Goal: Task Accomplishment & Management: Complete application form

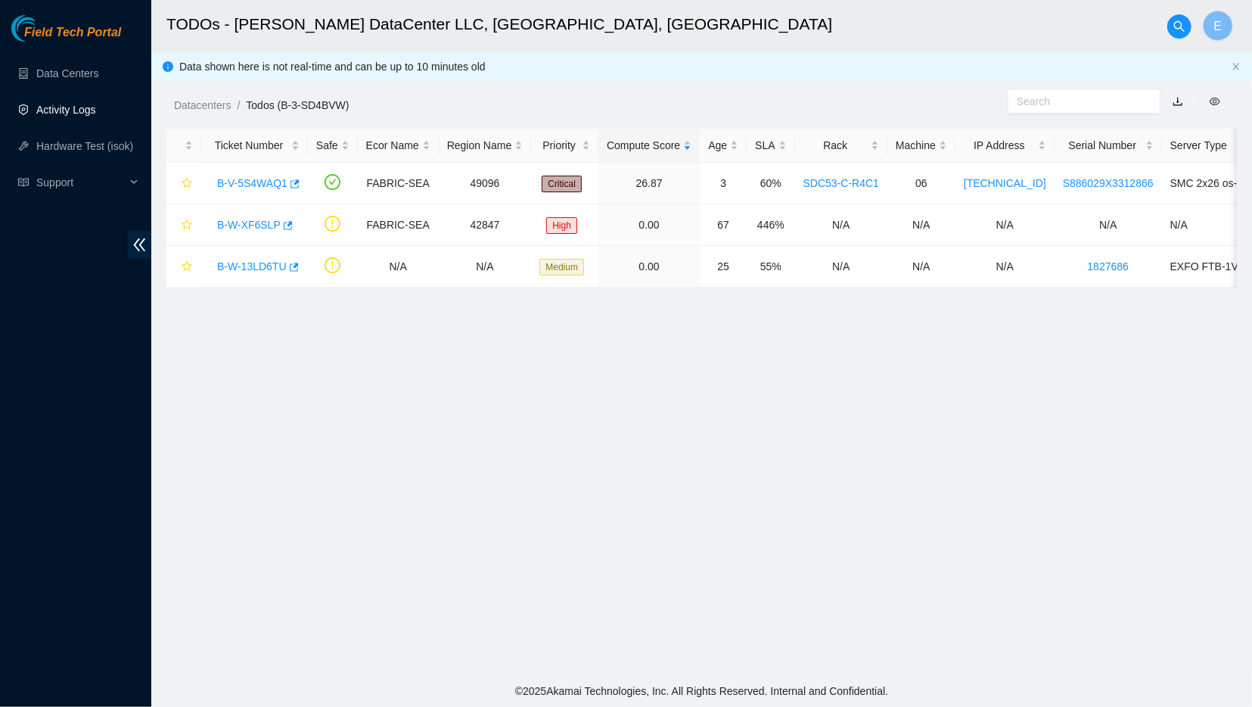
click at [59, 110] on link "Activity Logs" at bounding box center [66, 110] width 60 height 12
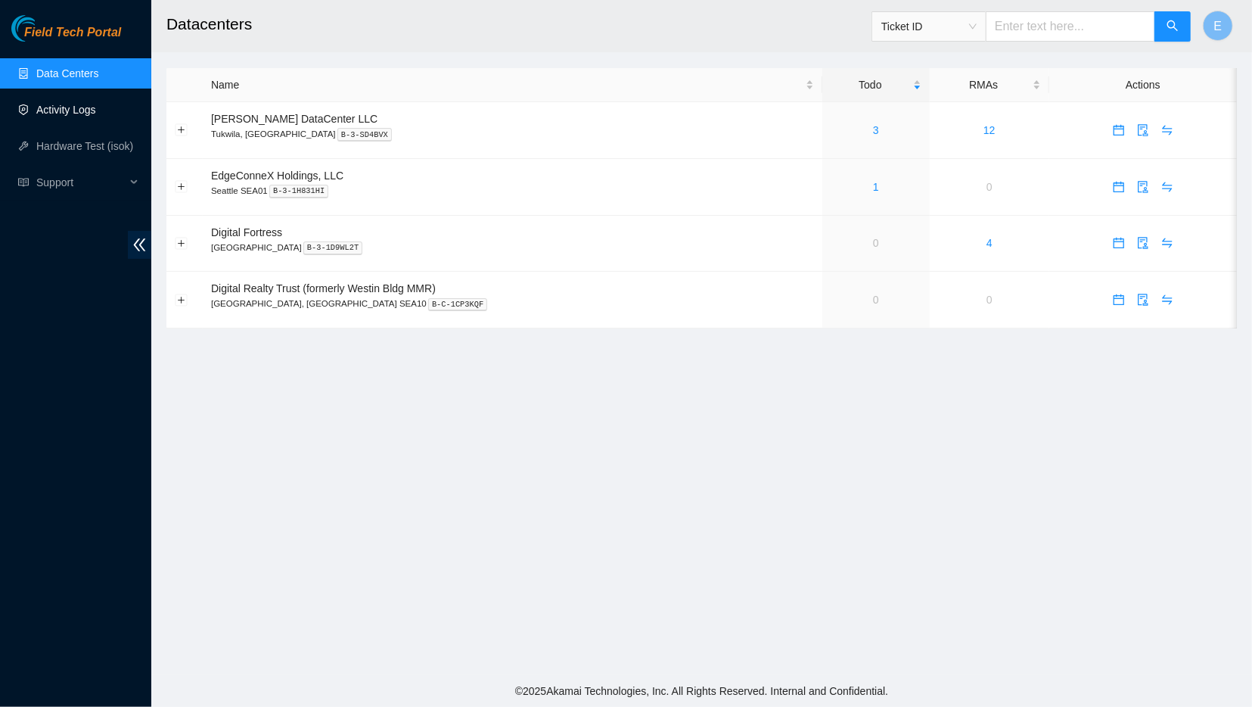
click at [95, 113] on link "Activity Logs" at bounding box center [66, 110] width 60 height 12
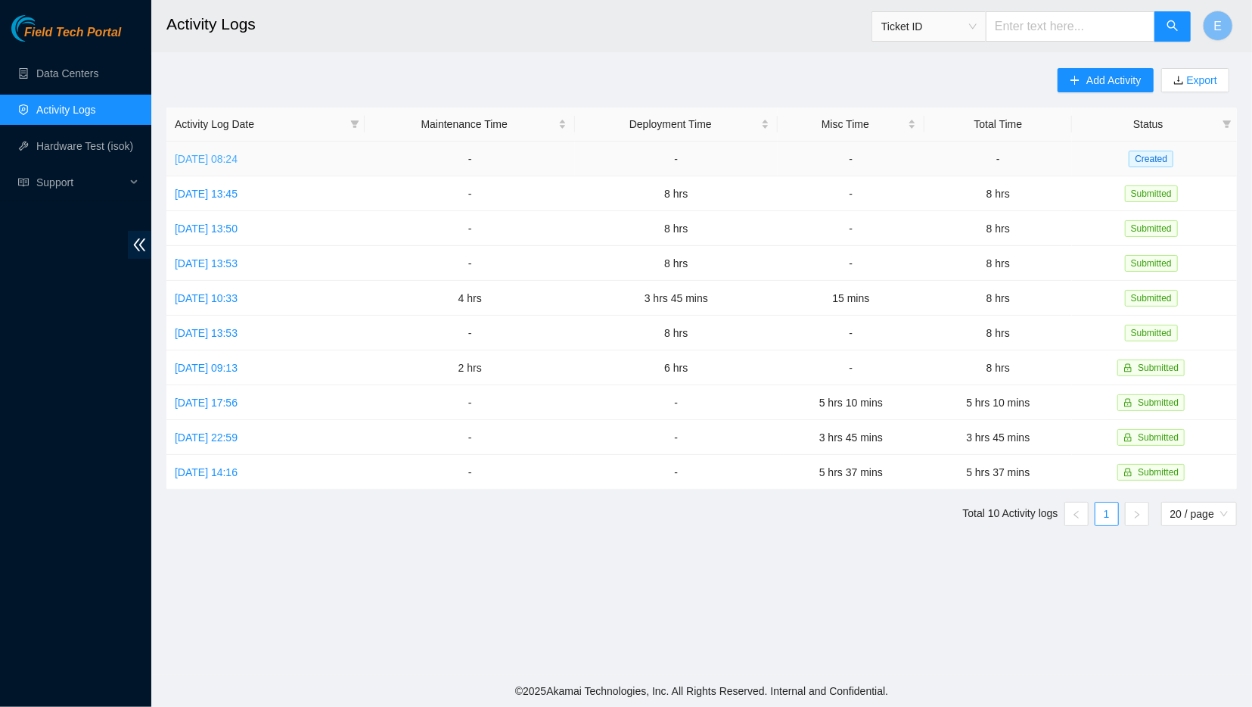
click at [238, 157] on link "[DATE] 08:24" at bounding box center [206, 159] width 63 height 12
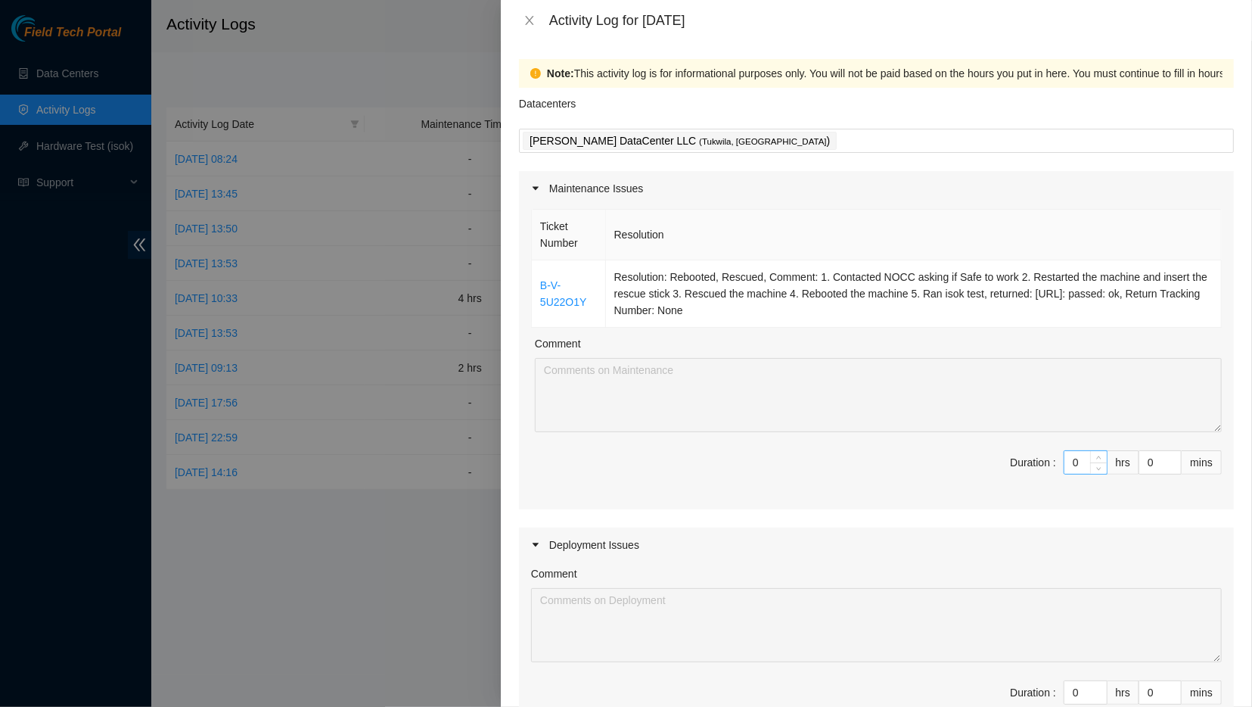
click at [1088, 467] on input "0" at bounding box center [1085, 462] width 42 height 23
type input "2"
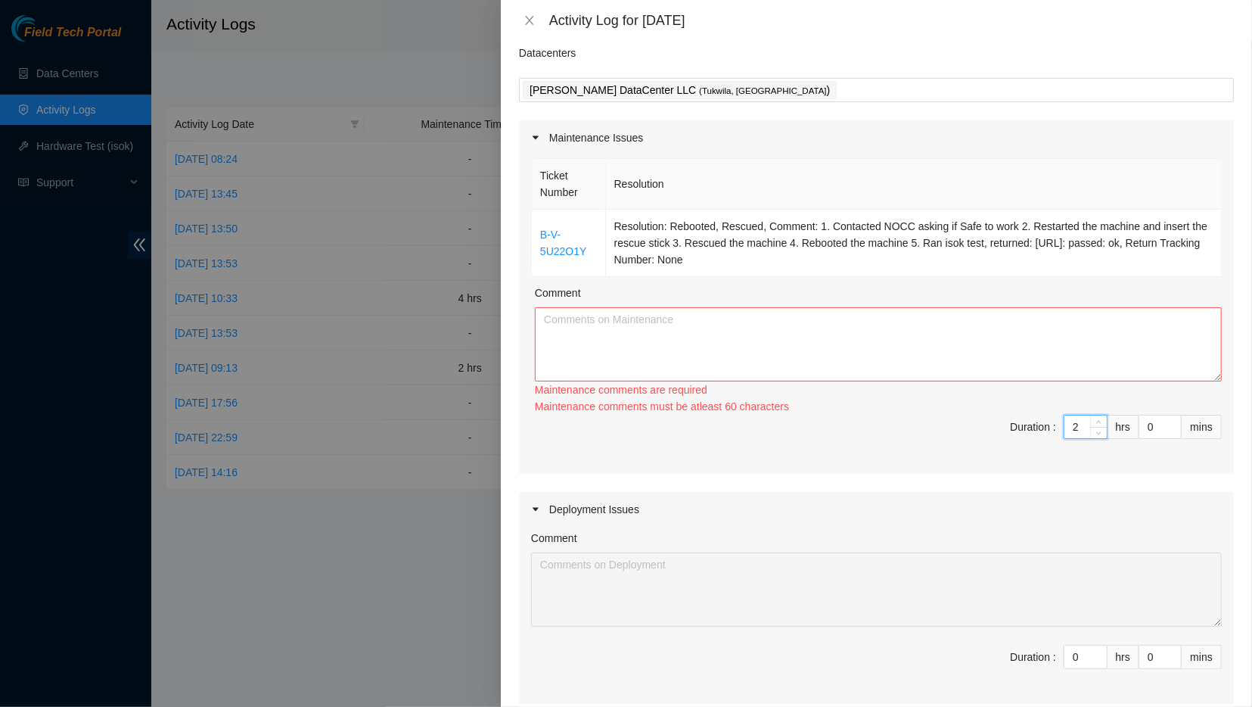
scroll to position [53, 0]
type input "2"
click at [977, 337] on textarea "Comment" at bounding box center [878, 342] width 687 height 74
drag, startPoint x: 763, startPoint y: 259, endPoint x: 619, endPoint y: 218, distance: 150.4
click at [619, 218] on td "Resolution: Rebooted, Rescued, Comment: 1. Contacted NOCC asking if Safe to wor…" at bounding box center [914, 240] width 616 height 67
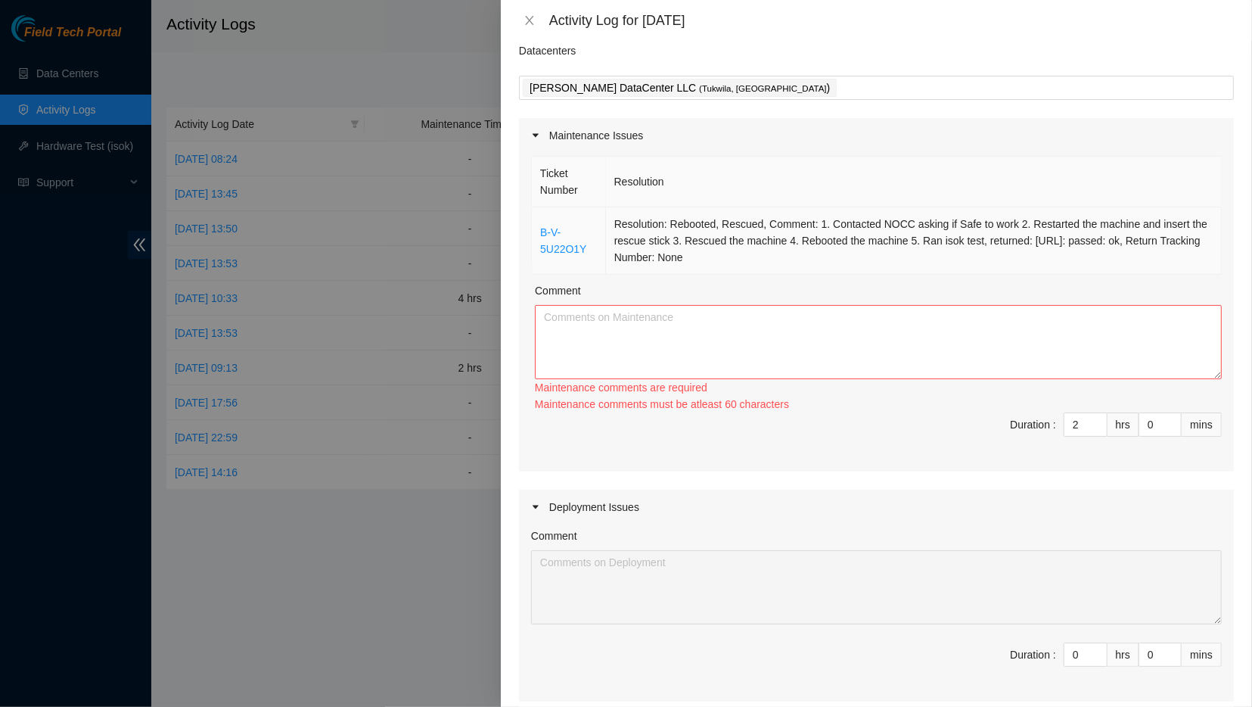
copy td "Resolution: Rebooted, Rescued, Comment: 1. Contacted NOCC asking if Safe to wor…"
click at [608, 324] on textarea "Comment" at bounding box center [878, 342] width 687 height 74
paste textarea "Resolution: Rebooted, Rescued, Comment: 1. Contacted NOCC asking if Safe to wor…"
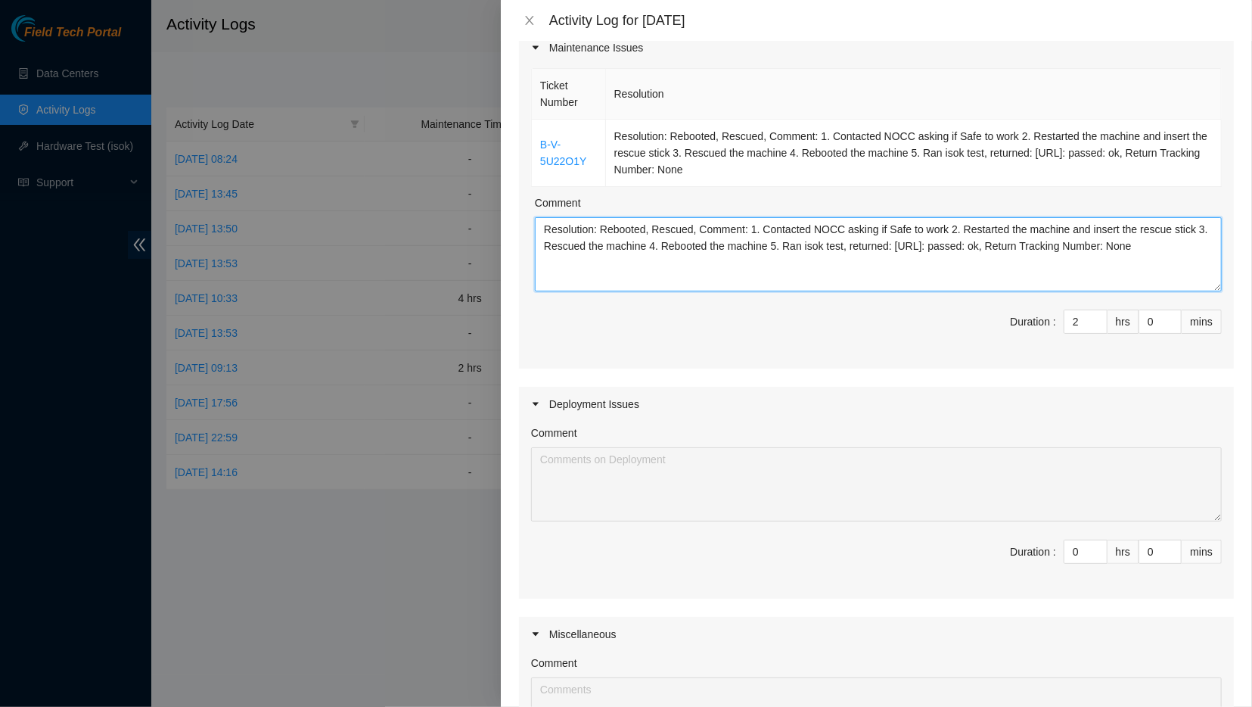
scroll to position [144, 0]
drag, startPoint x: 596, startPoint y: 225, endPoint x: 497, endPoint y: 220, distance: 99.2
click at [535, 220] on textarea "Resolution: Rebooted, Rescued, Comment: 1. Contacted NOCC asking if Safe to wor…" at bounding box center [878, 251] width 687 height 74
drag, startPoint x: 687, startPoint y: 222, endPoint x: 381, endPoint y: 210, distance: 306.6
click at [535, 214] on textarea "Rebooted, Rescued, Comment: 1. Contacted NOCC asking if Safe to work 2. Restart…" at bounding box center [878, 251] width 687 height 74
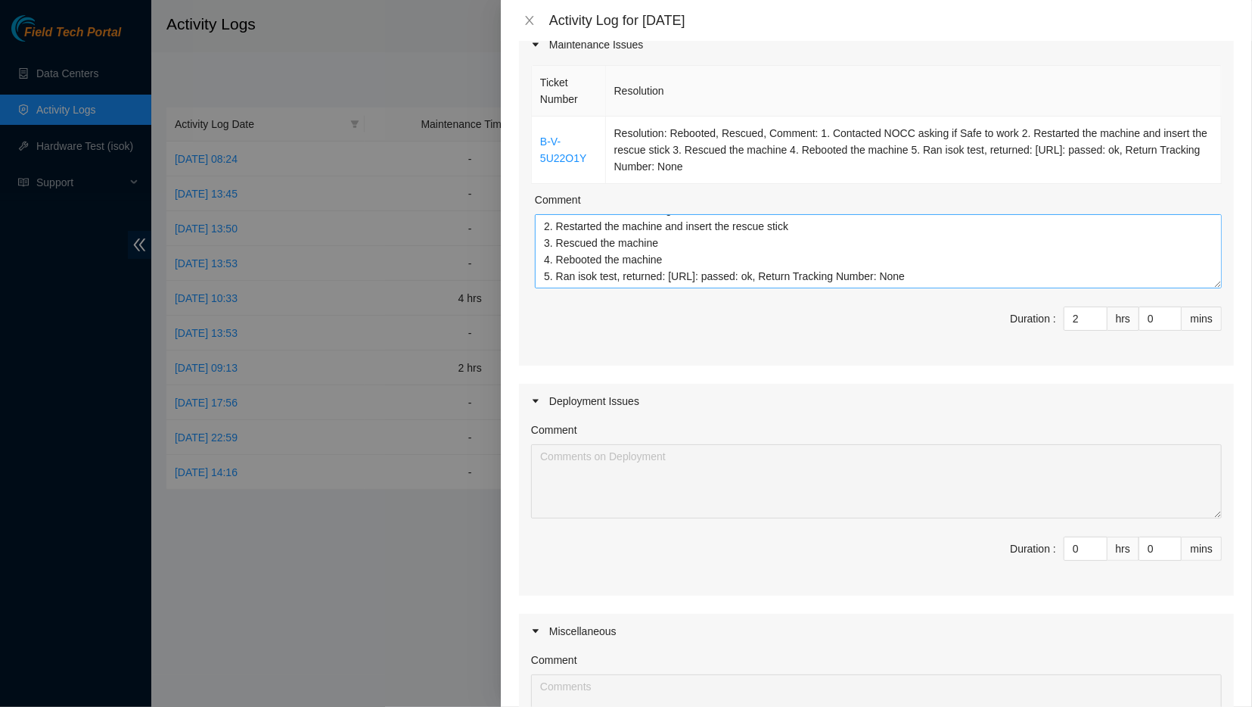
scroll to position [0, 0]
click at [544, 223] on textarea "1. Contacted NOCC asking if Safe to work 2. Restarted the machine and insert th…" at bounding box center [878, 251] width 687 height 74
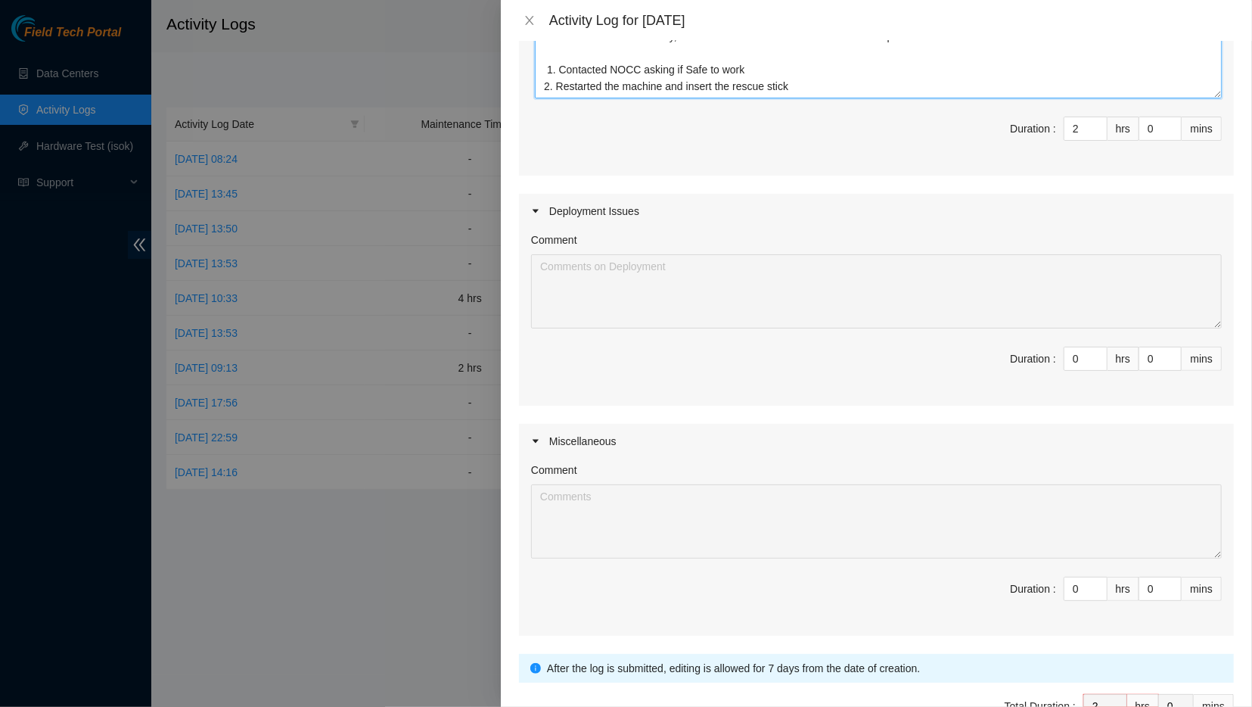
scroll to position [337, 0]
type textarea "had some trouble with Putty, troubleshooted and then continued onto the process…"
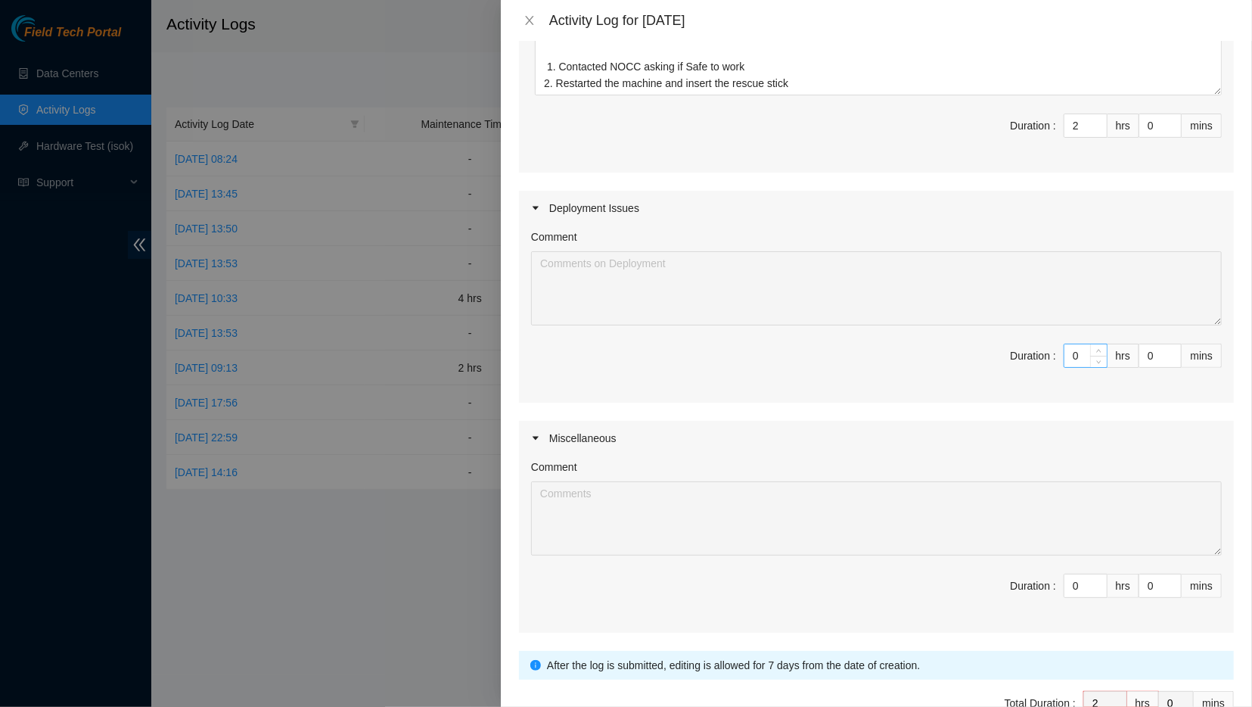
click at [1090, 349] on input "0" at bounding box center [1085, 355] width 42 height 23
type input "6"
type input "8"
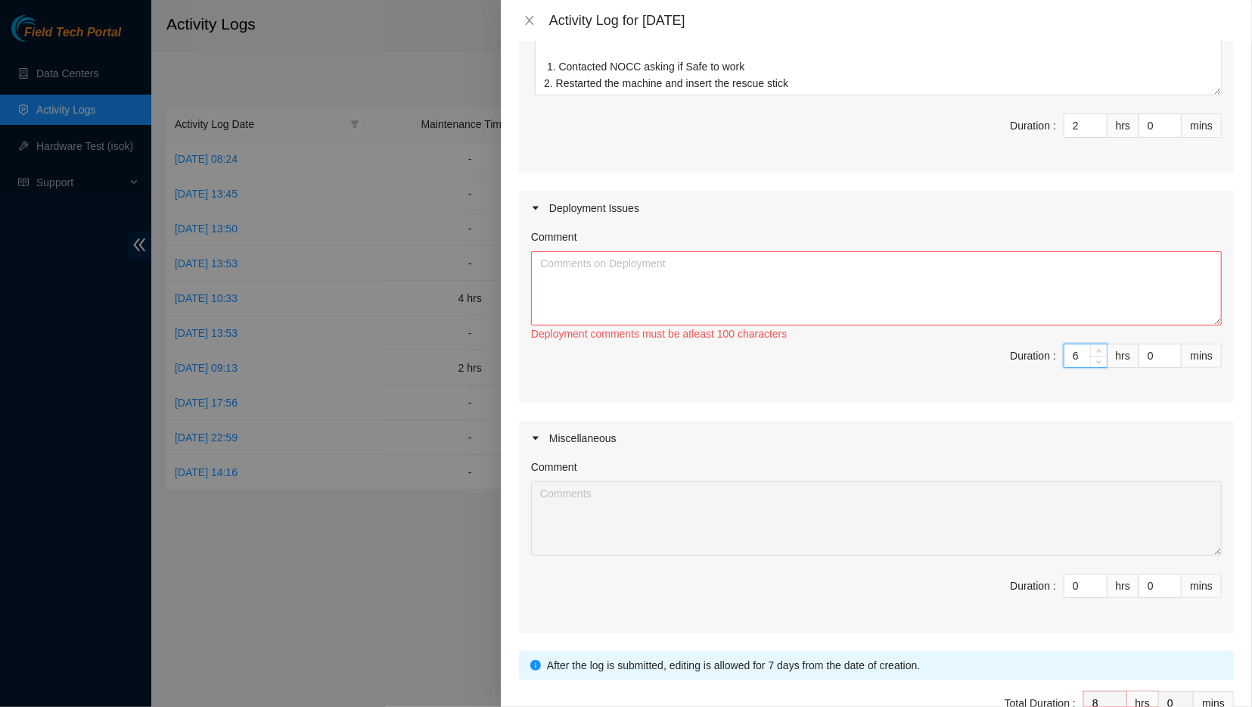
type input "6"
click at [1037, 297] on textarea "Comment" at bounding box center [876, 288] width 691 height 74
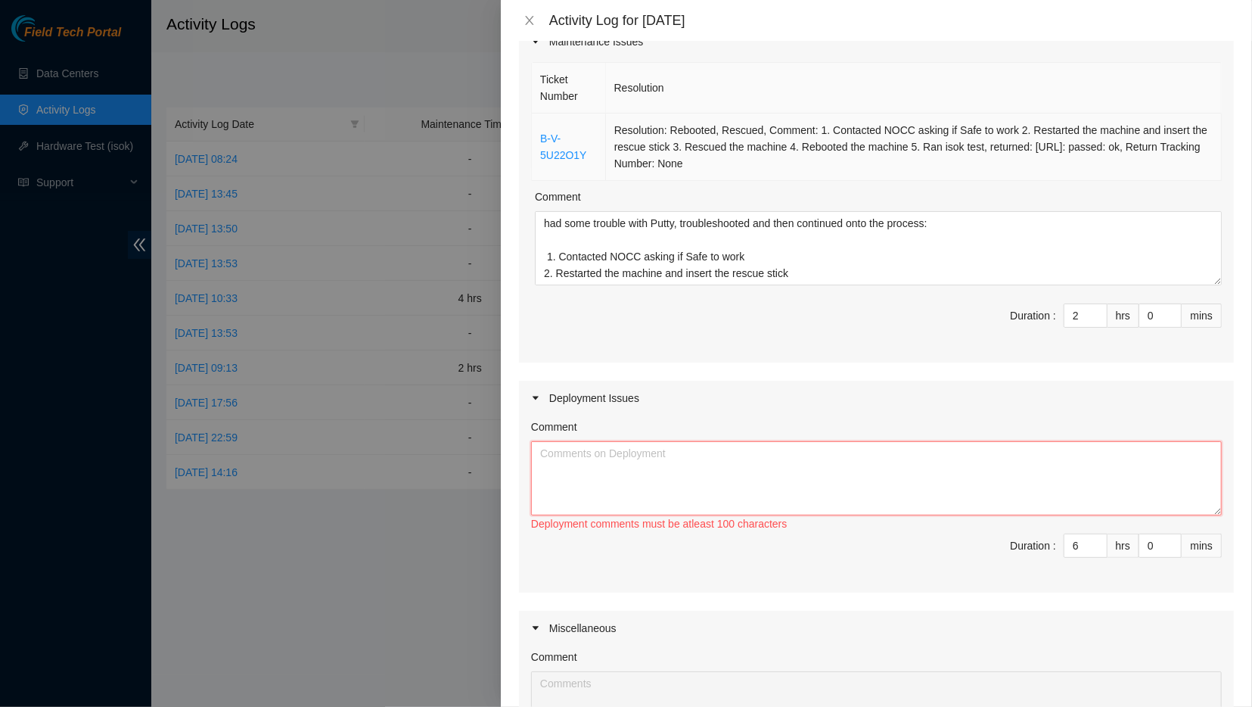
scroll to position [132, 0]
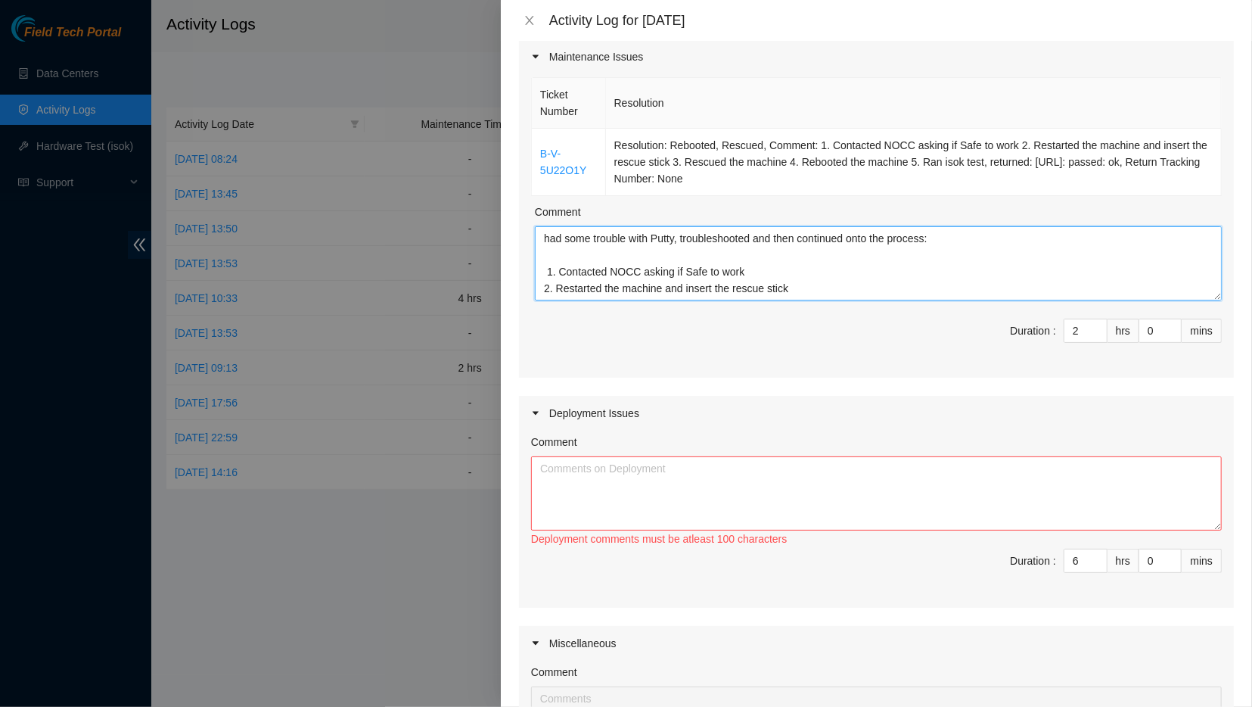
click at [788, 288] on textarea "had some trouble with Putty, troubleshooted and then continued onto the process…" at bounding box center [878, 263] width 687 height 74
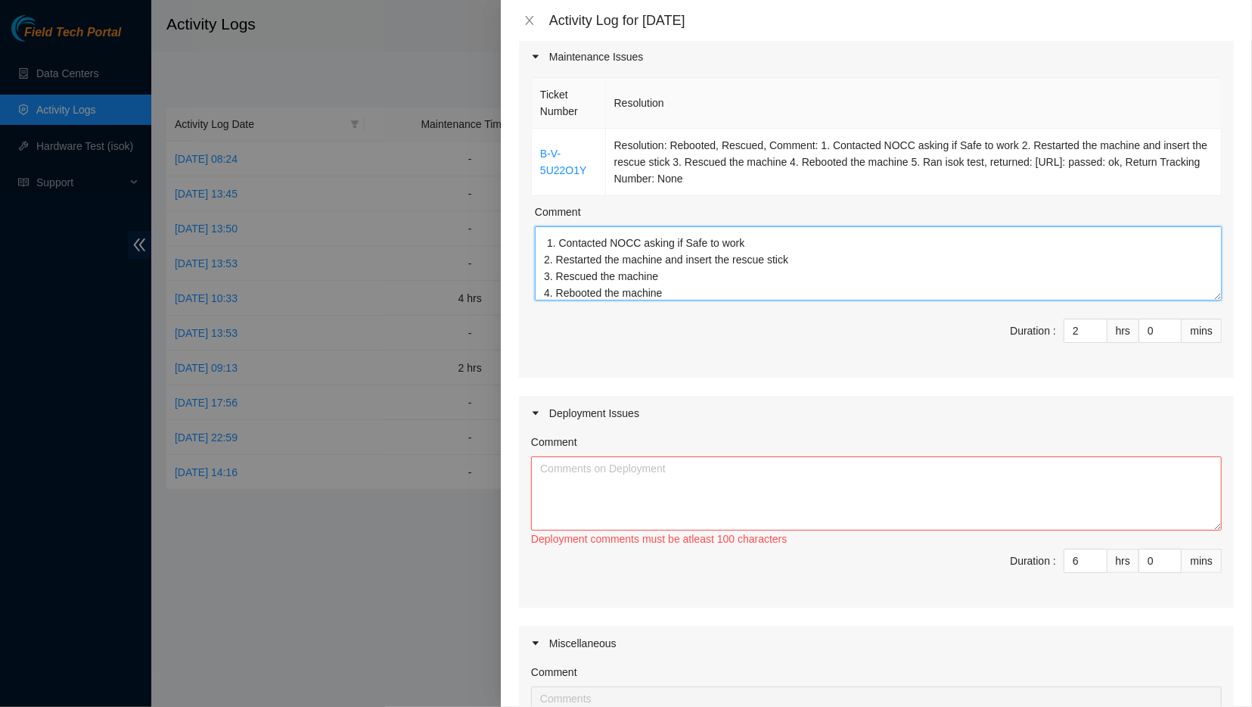
scroll to position [45, 0]
paste textarea "- Assisted [PERSON_NAME] on ticket B-V-5P3MRY5 - Checked light status on fqdn_r…"
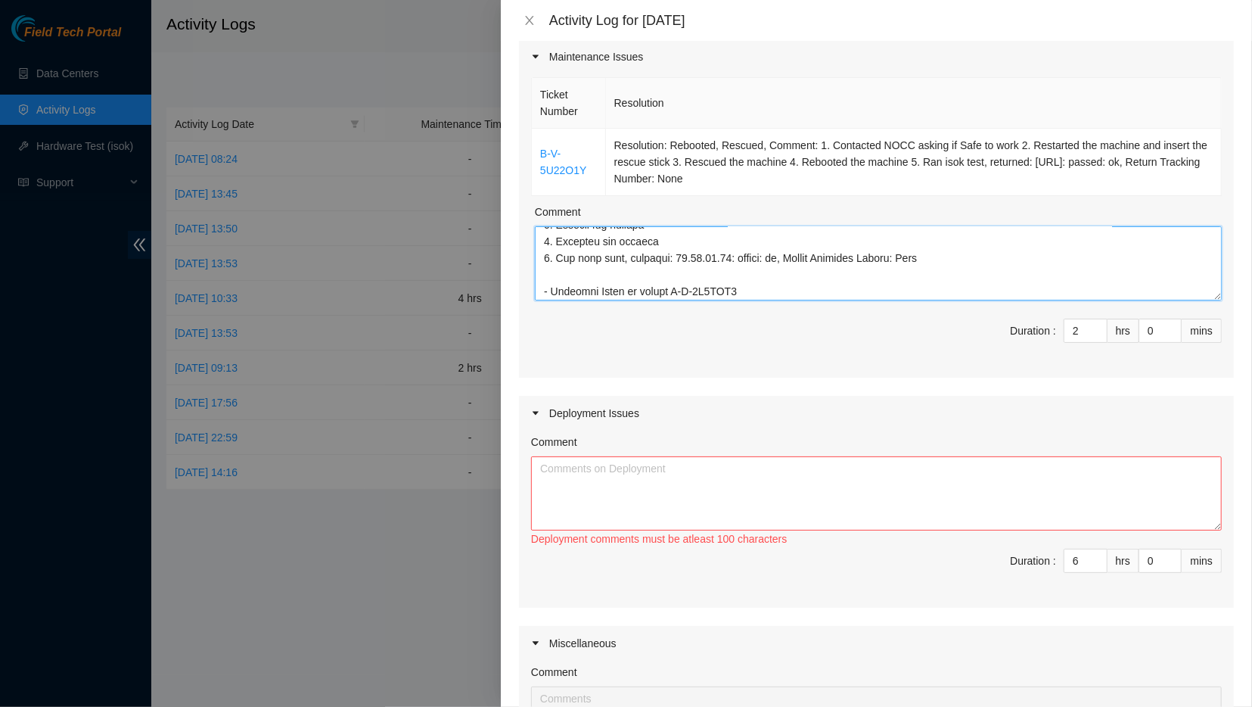
scroll to position [1328, 0]
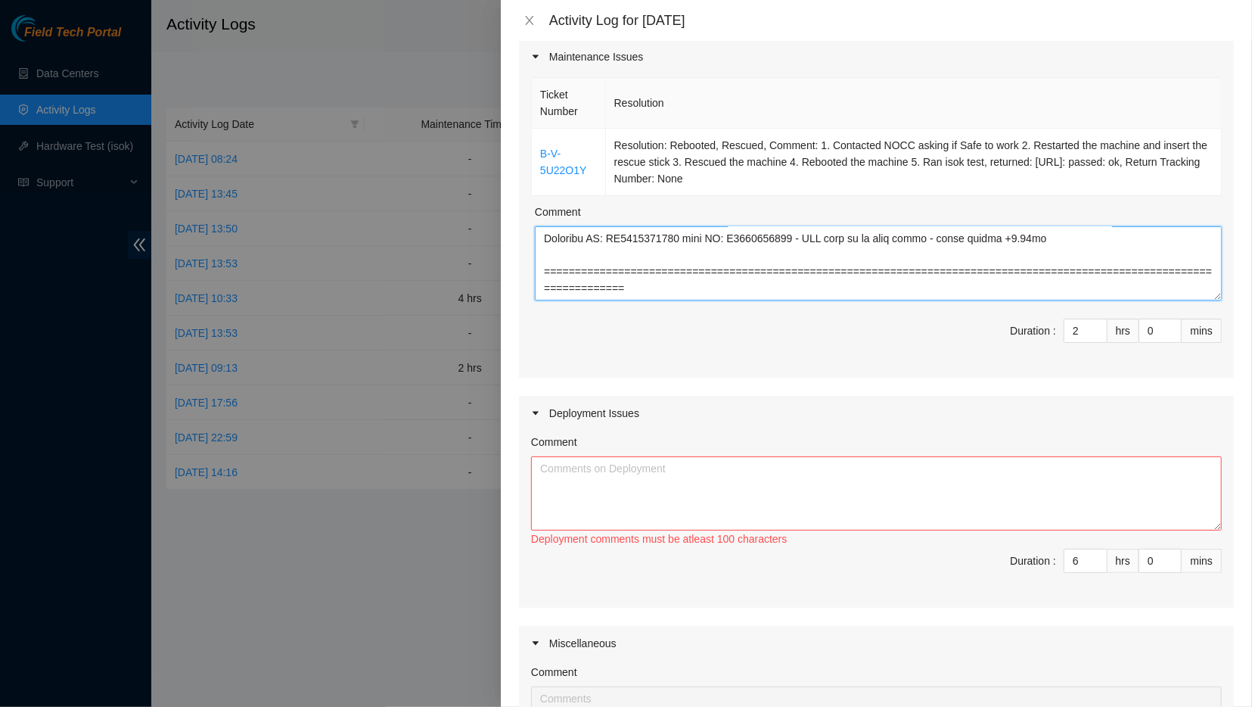
type textarea "had some trouble with Putty, troubleshooted and then continued onto the process…"
click at [1067, 399] on div "Deployment Issues" at bounding box center [876, 413] width 715 height 35
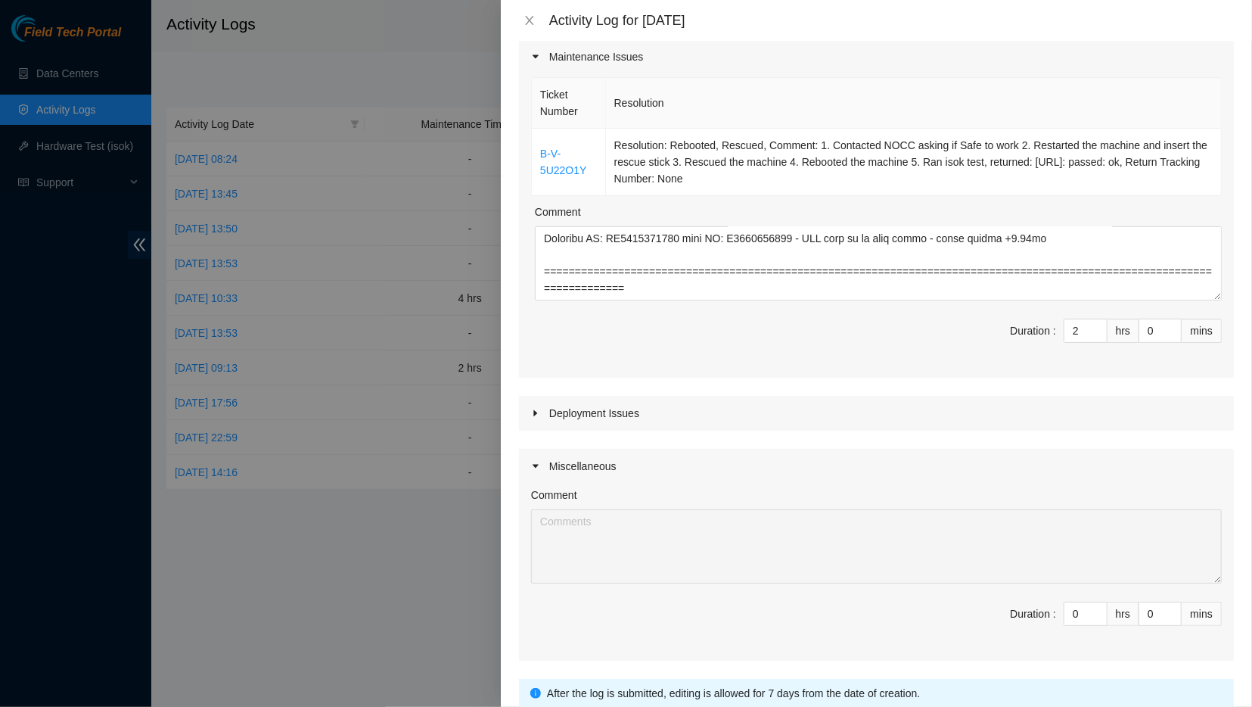
click at [799, 413] on div "Deployment Issues" at bounding box center [876, 413] width 715 height 35
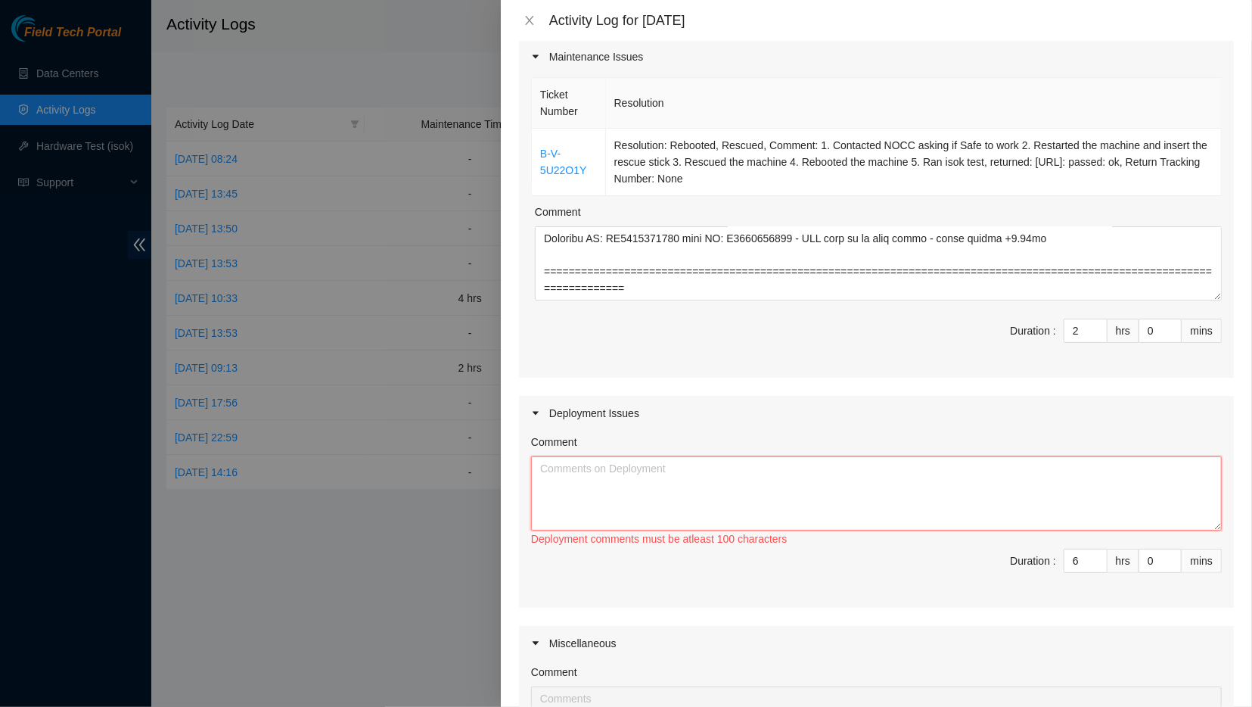
click at [803, 504] on textarea "Comment" at bounding box center [876, 493] width 691 height 74
paste textarea "UPDATING MACHINE SERIAL NUMBERS: Serial# machine_number AKL755064 0.00:RACK ALO…"
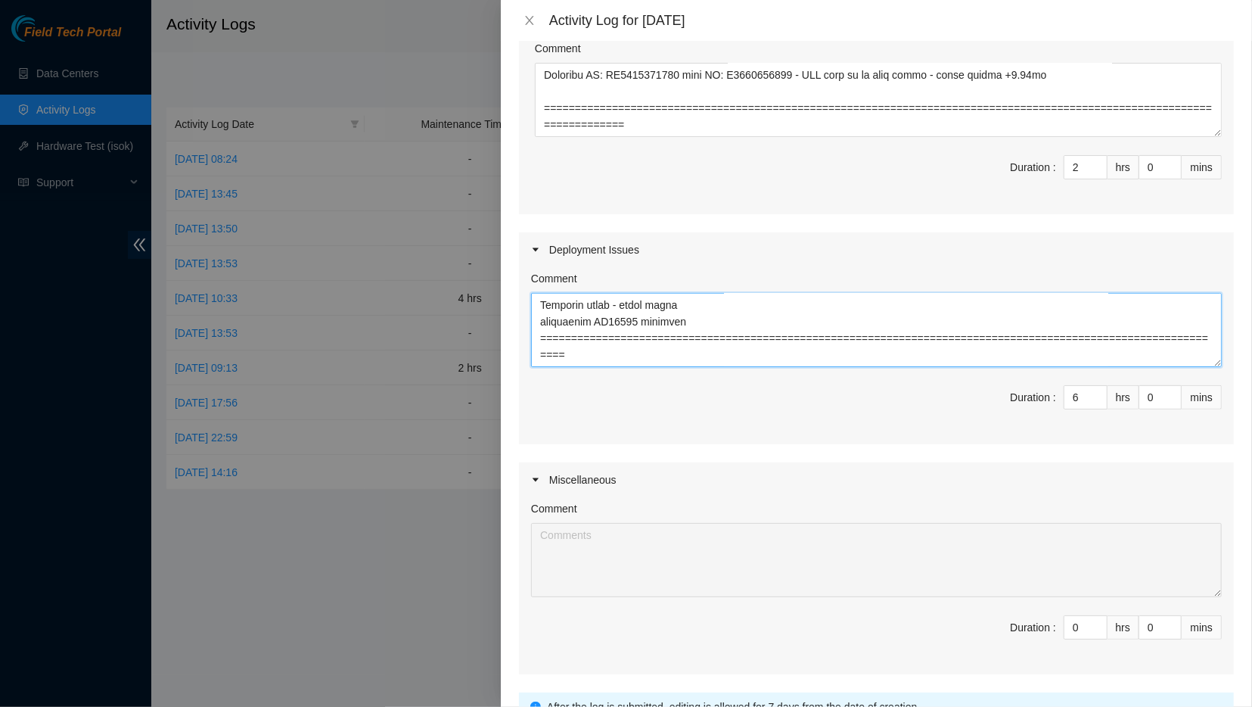
scroll to position [1112, 0]
paste textarea "troubleshot DP77026 mgmt fiber lines both upstream/downstream"
click at [743, 319] on textarea "Comment" at bounding box center [876, 330] width 691 height 74
paste textarea "troubleshot DP77026 mgmt fiber lines both upstream/downstream"
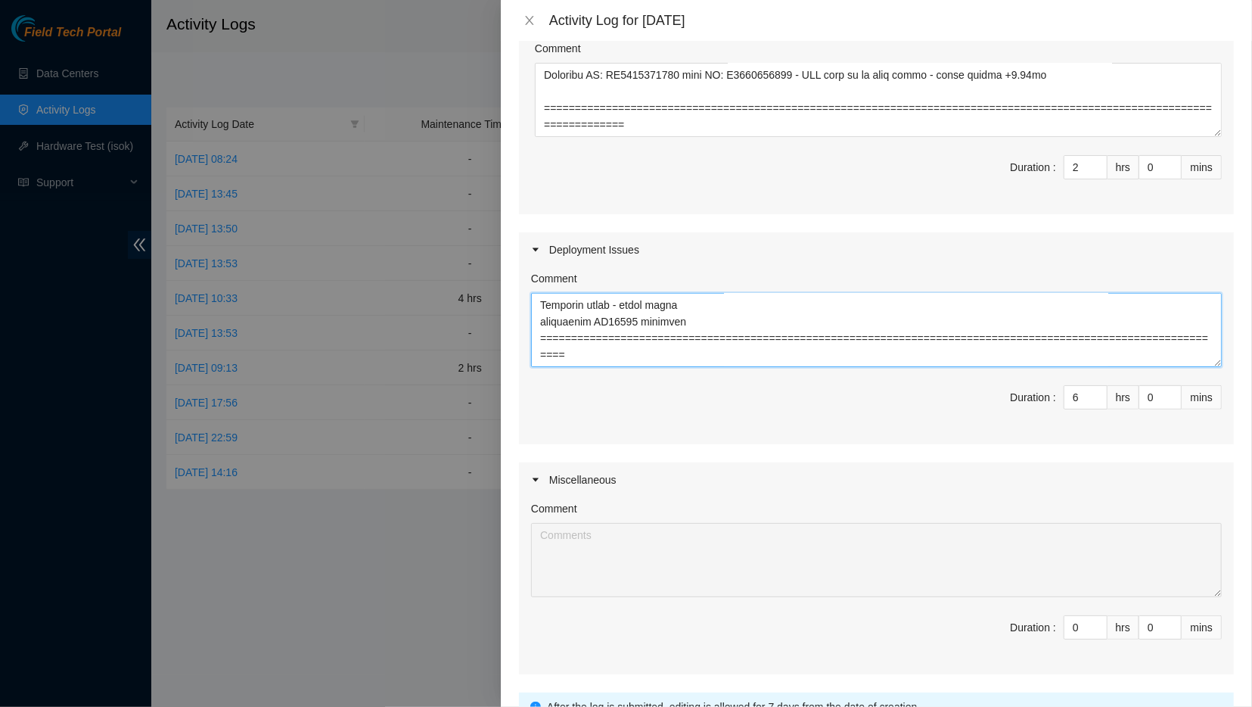
scroll to position [1033, 0]
click at [730, 318] on textarea "Comment" at bounding box center [876, 330] width 691 height 74
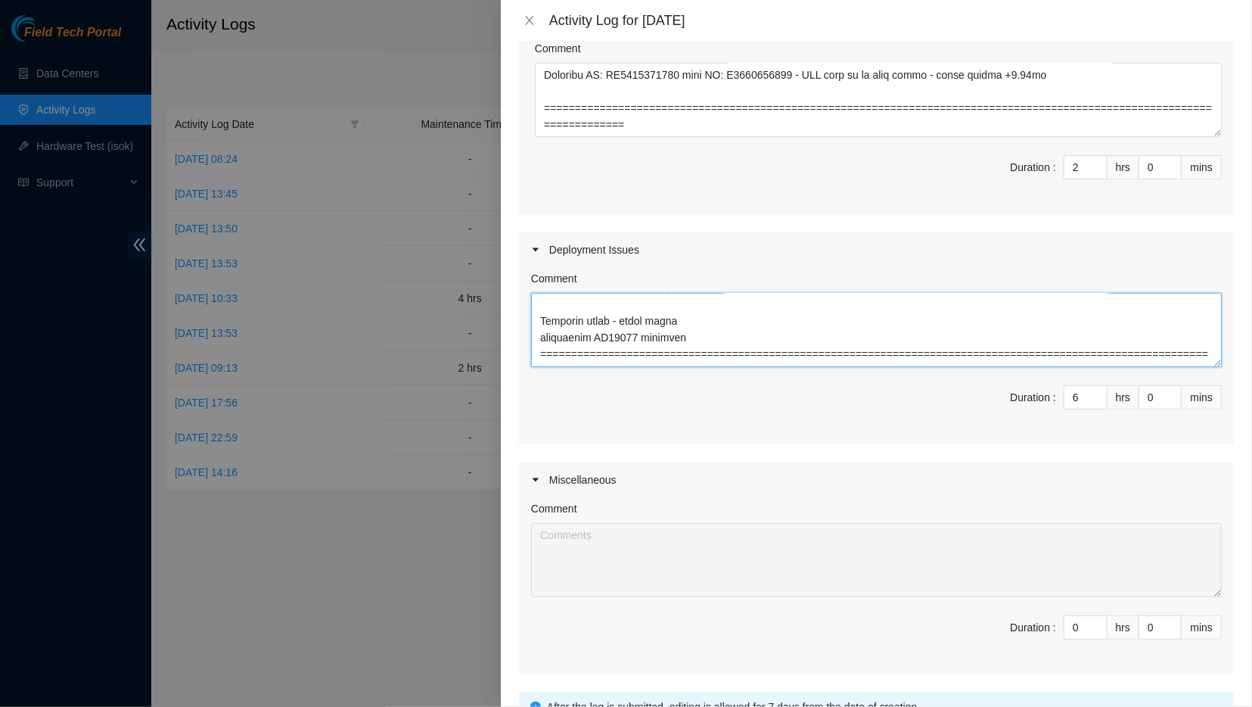
paste textarea "troubleshot DP77026 mgmt fiber lines both upstream/downstream"
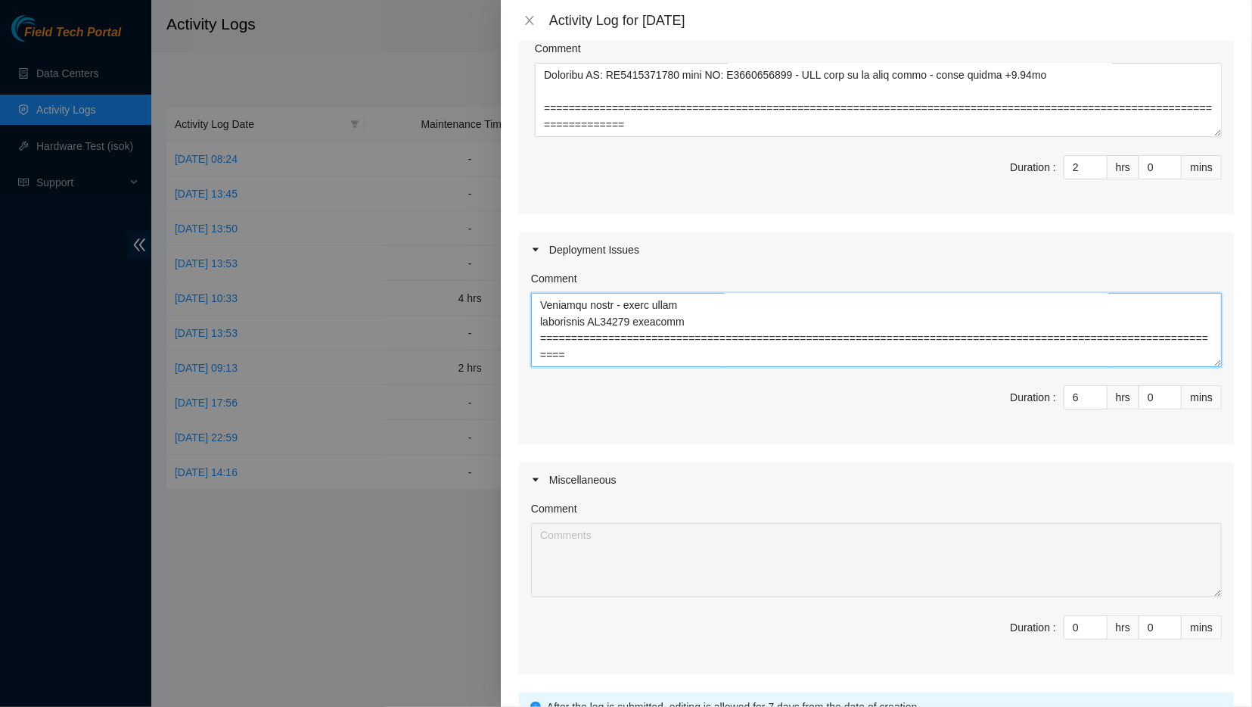
scroll to position [423, 0]
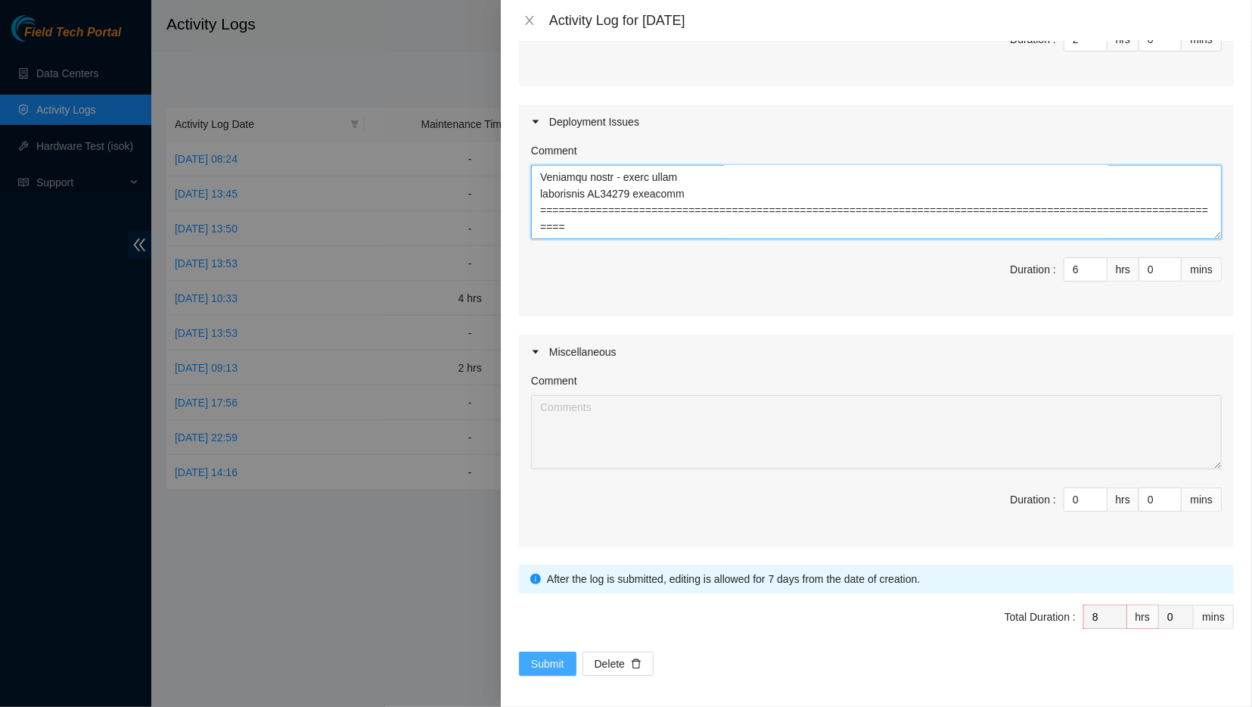
type textarea "UPDATING MACHINE SERIAL NUMBERS: Serial# machine_number AKL755064 0.00:RACK ALO…"
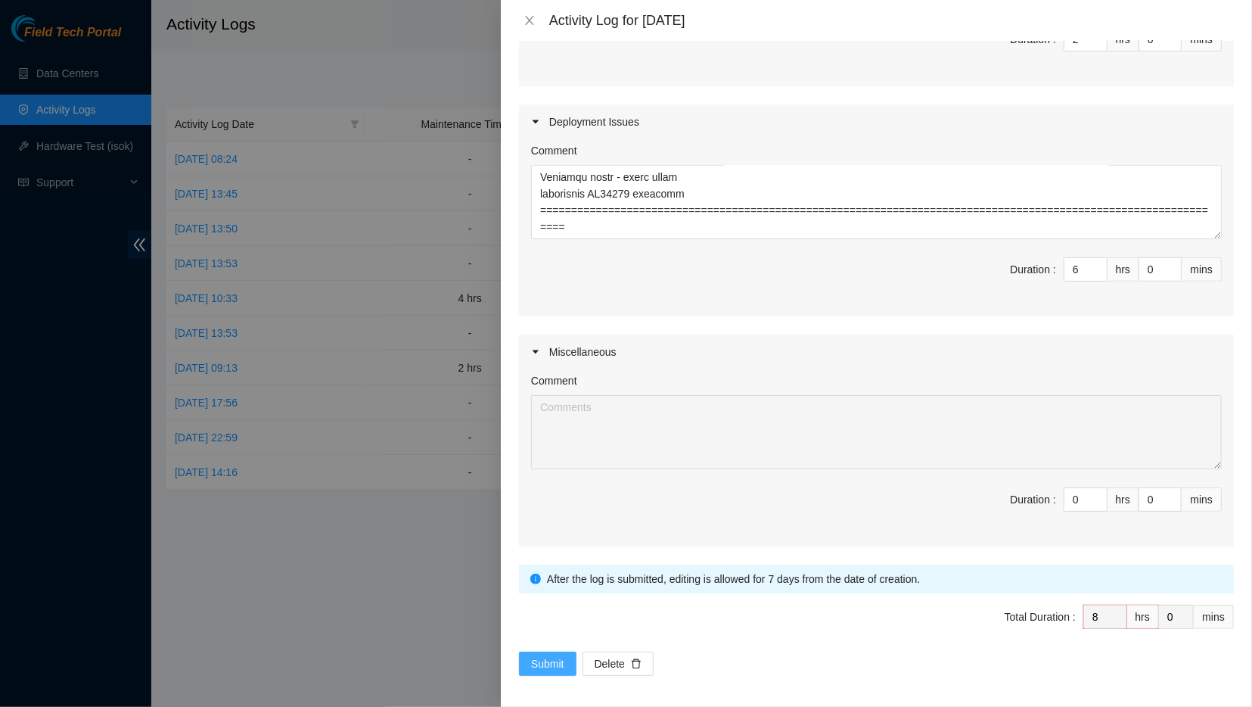
click at [548, 655] on span "Submit" at bounding box center [547, 663] width 33 height 17
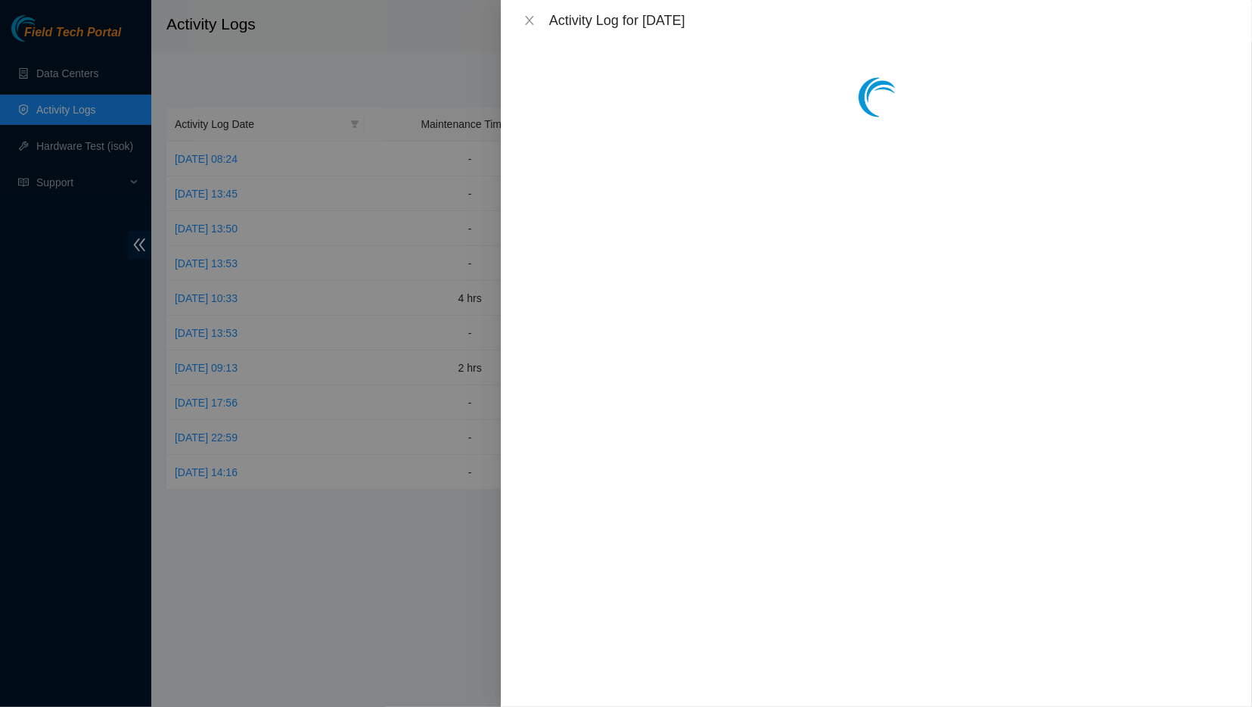
scroll to position [0, 0]
